Goal: Transaction & Acquisition: Purchase product/service

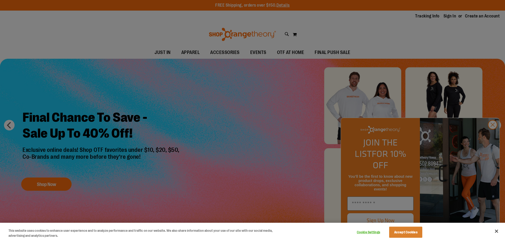
click at [494, 138] on div at bounding box center [252, 120] width 505 height 241
click at [493, 137] on div at bounding box center [252, 120] width 505 height 241
click at [395, 232] on button "Accept Cookies" at bounding box center [405, 232] width 33 height 11
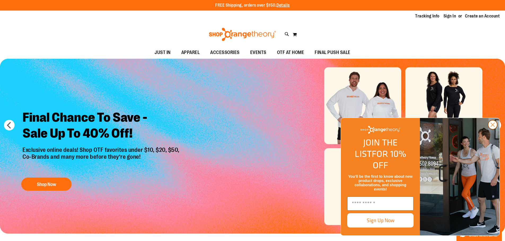
click at [491, 129] on circle "Close dialog" at bounding box center [492, 125] width 9 height 9
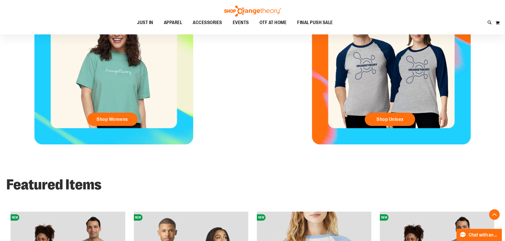
scroll to position [85, 0]
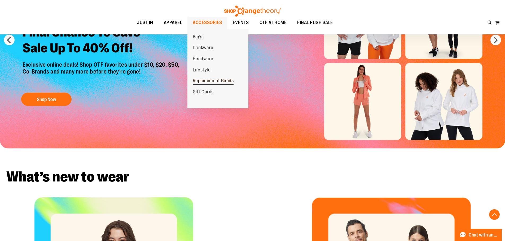
click at [210, 83] on span "Replacement Bands" at bounding box center [213, 81] width 41 height 7
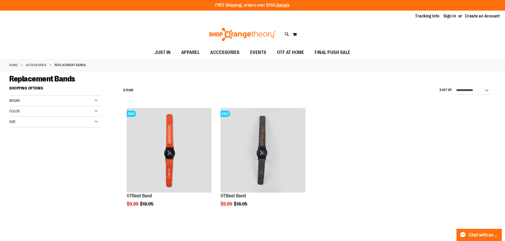
click at [223, 34] on img at bounding box center [242, 34] width 69 height 13
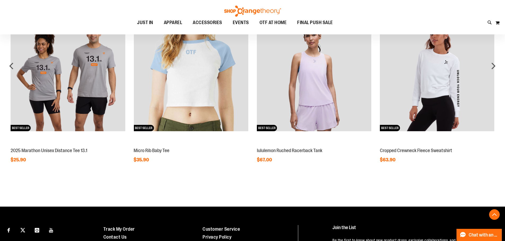
scroll to position [562, 0]
